Goal: Information Seeking & Learning: Learn about a topic

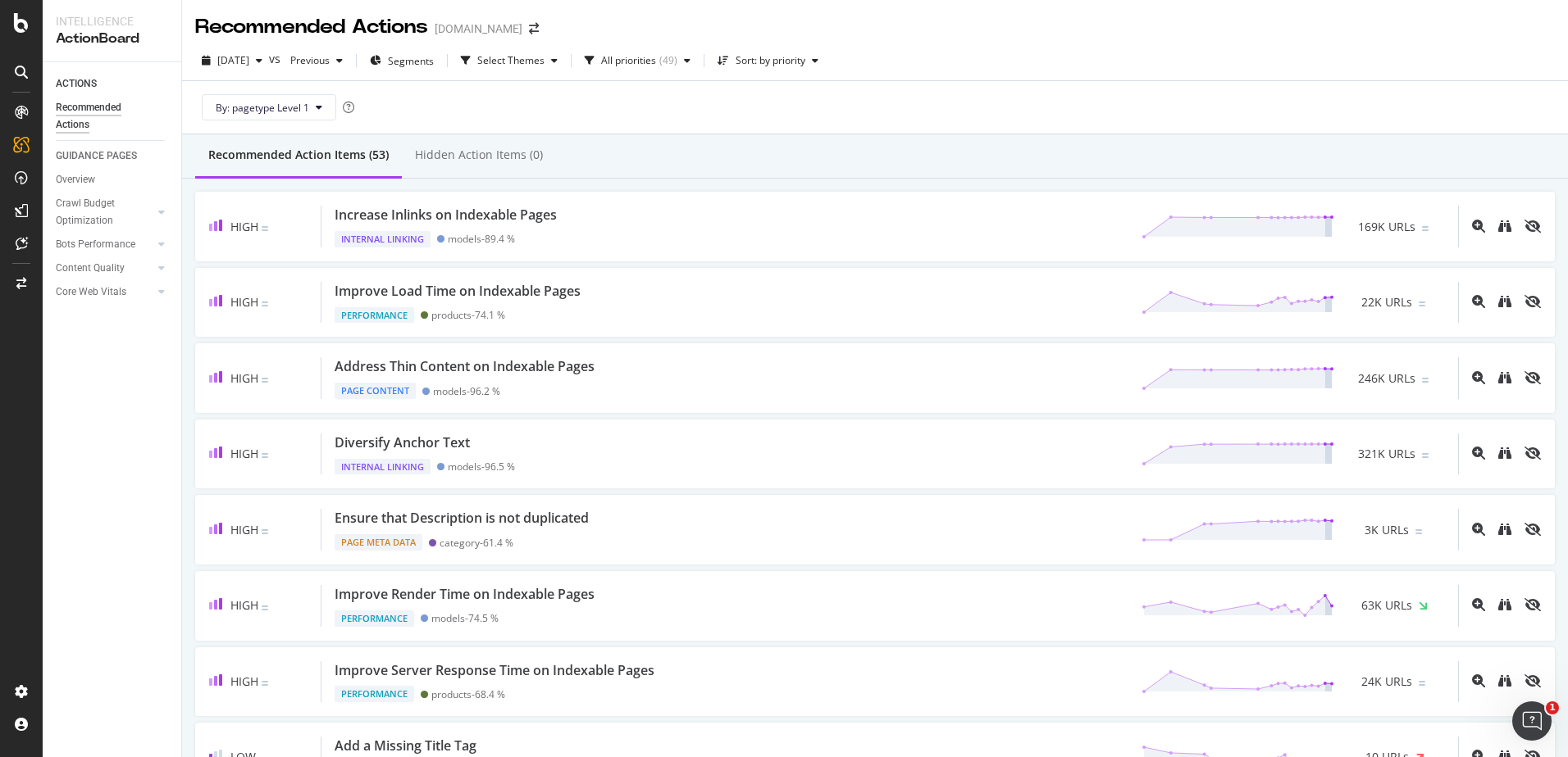
click at [1249, 79] on div "[DATE] vs Previous Segments Select Themes All priorities ( 49 ) Sort: by priori…" at bounding box center [874, 64] width 1385 height 33
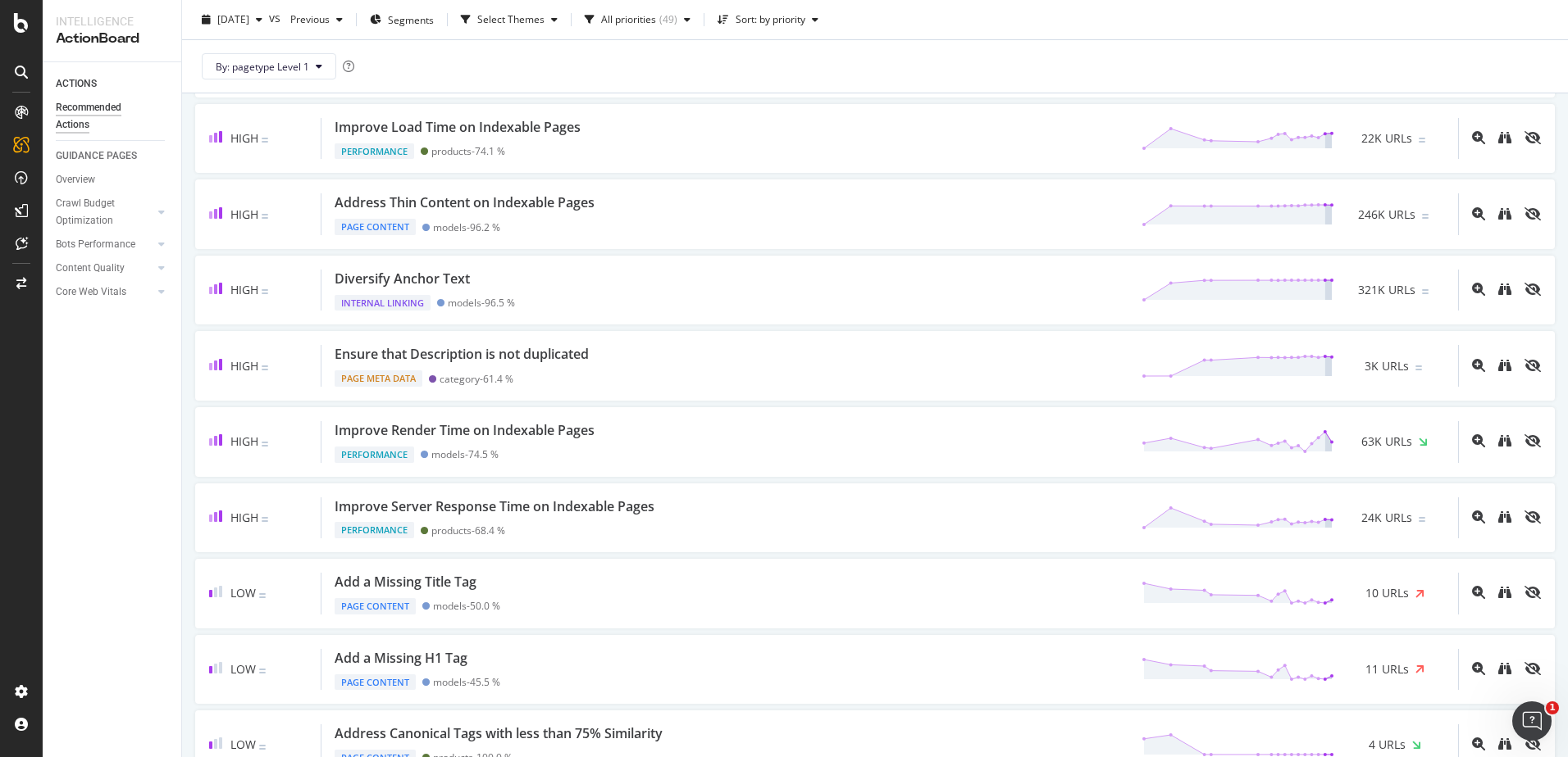
scroll to position [82, 0]
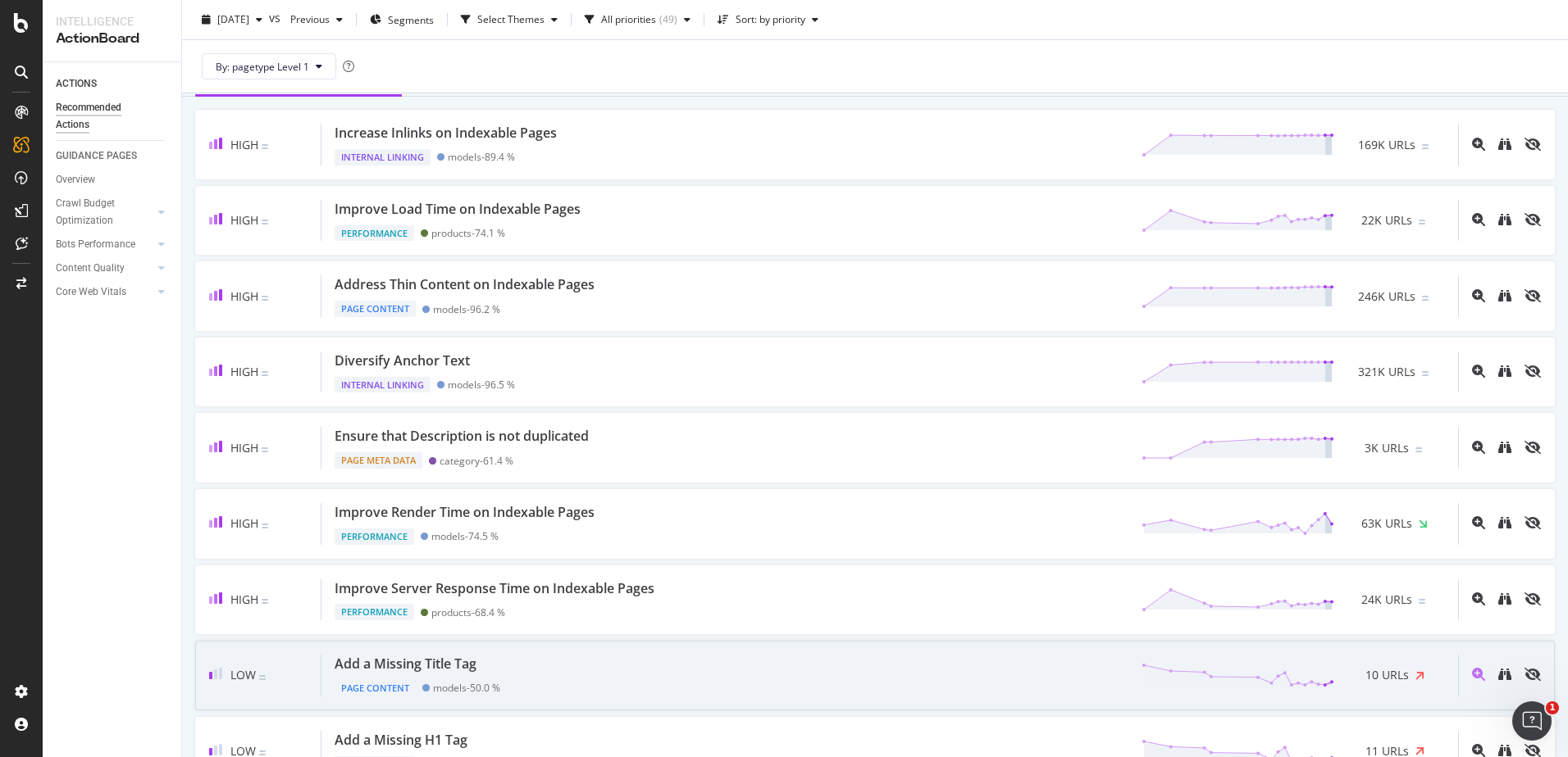
click at [1431, 685] on div "Low Add a Missing Title Tag Page Content models - 50.0 % 10 URLs" at bounding box center [874, 675] width 1360 height 70
